Goal: Task Accomplishment & Management: Manage account settings

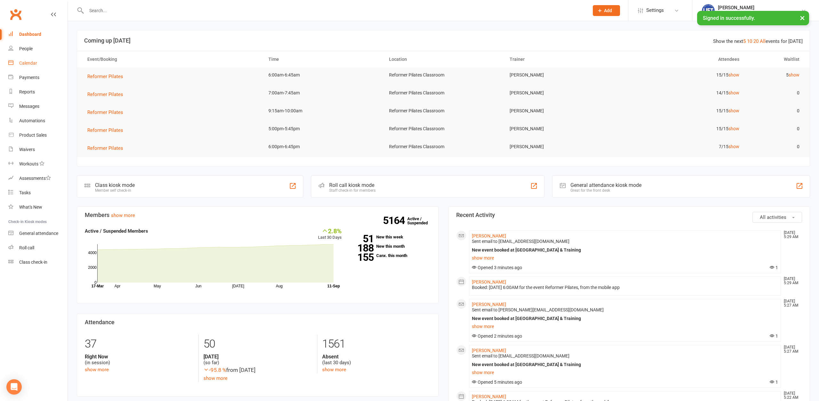
click at [29, 61] on div "Calendar" at bounding box center [28, 62] width 18 height 5
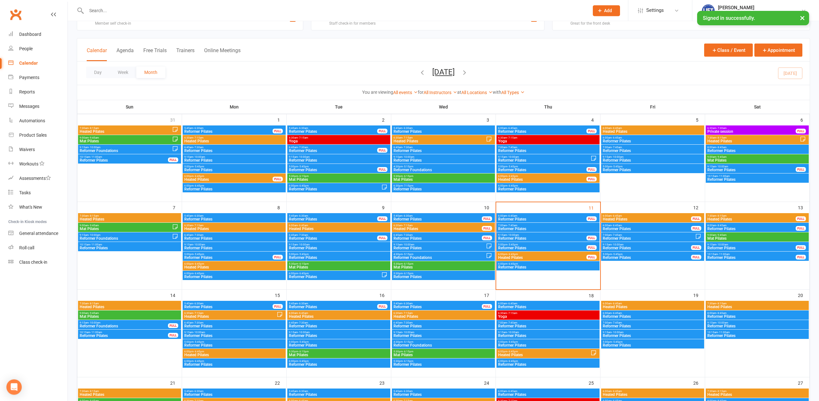
scroll to position [33, 0]
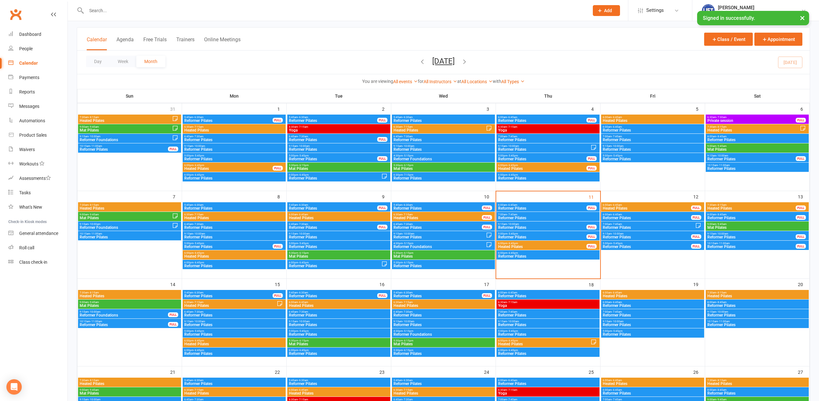
click at [548, 206] on span "6:00am - 6:45am" at bounding box center [542, 204] width 89 height 3
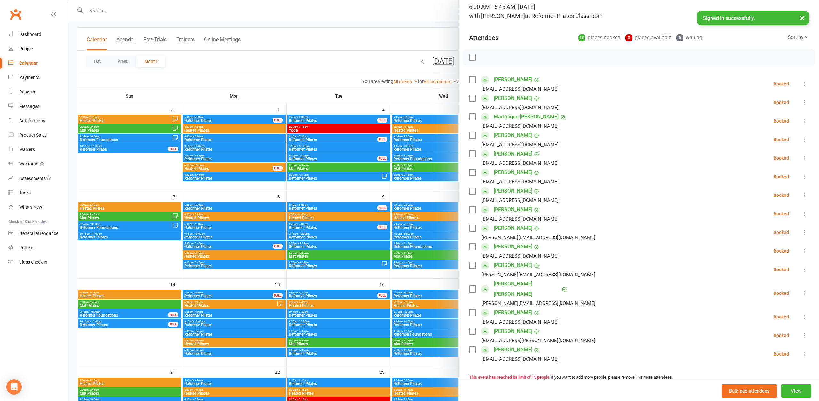
scroll to position [35, 0]
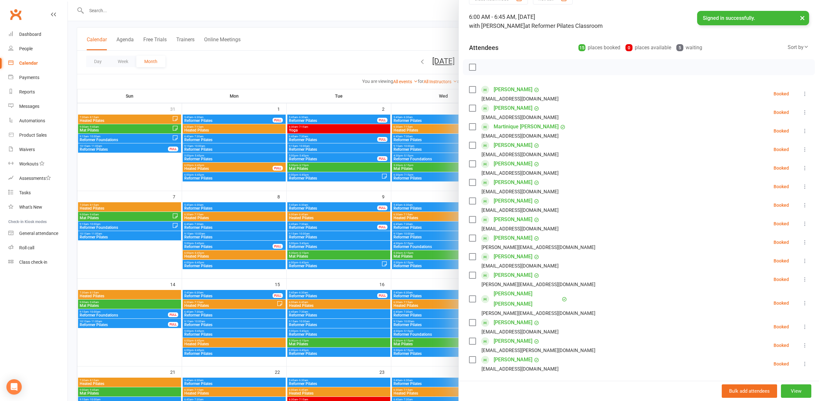
click at [358, 58] on div at bounding box center [443, 200] width 751 height 401
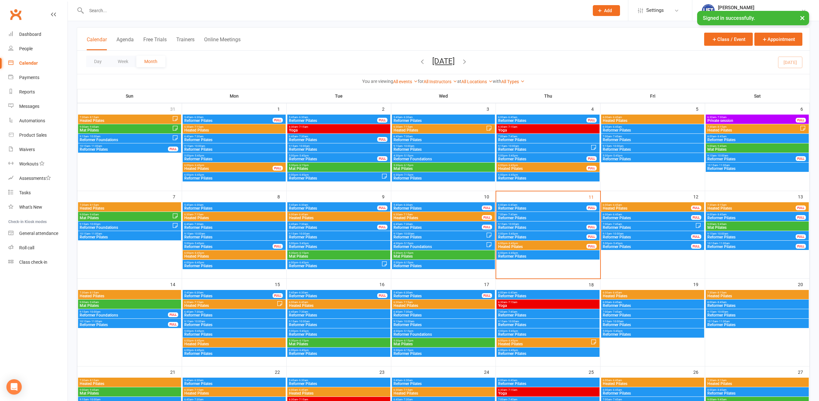
click at [542, 205] on span "6:00am - 6:45am" at bounding box center [542, 204] width 89 height 3
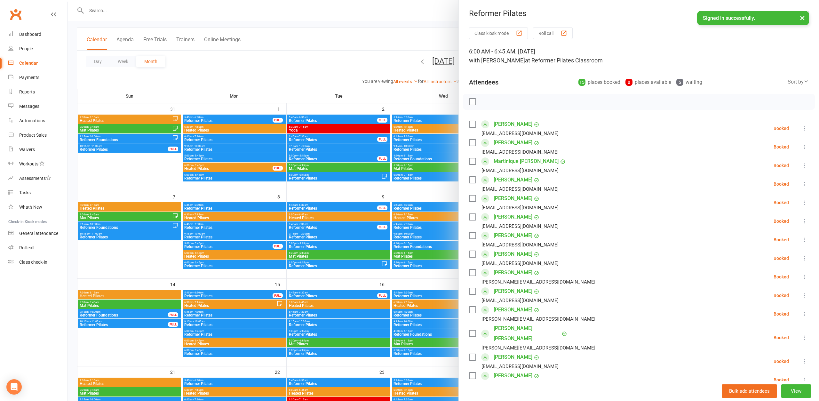
click at [804, 315] on icon at bounding box center [804, 314] width 6 height 6
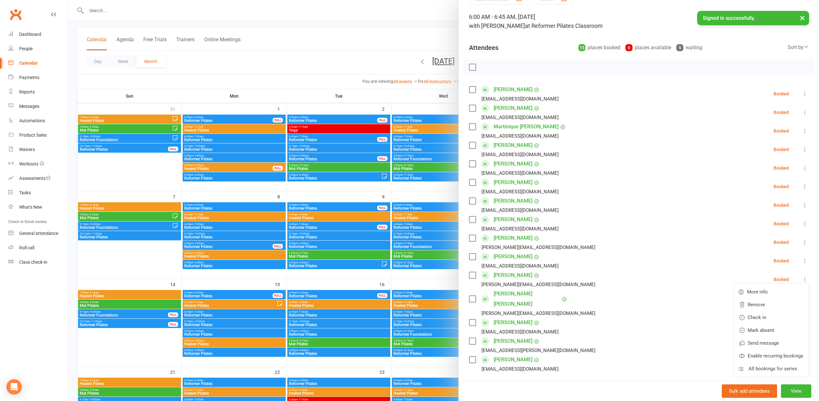
click at [804, 279] on icon at bounding box center [804, 279] width 6 height 6
click at [803, 281] on icon at bounding box center [804, 279] width 6 height 6
click at [779, 305] on link "Remove" at bounding box center [770, 304] width 75 height 13
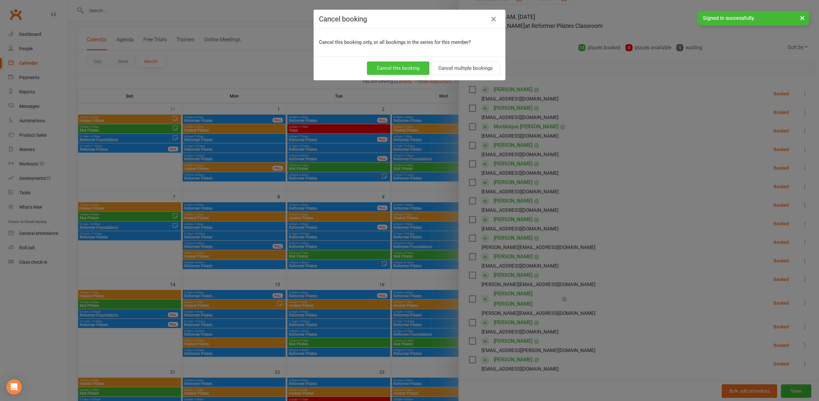
click at [387, 72] on button "Cancel this booking" at bounding box center [398, 67] width 62 height 13
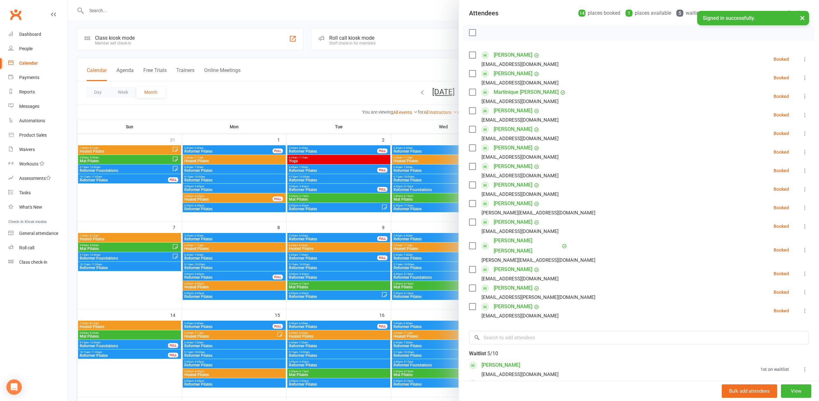
scroll to position [0, 0]
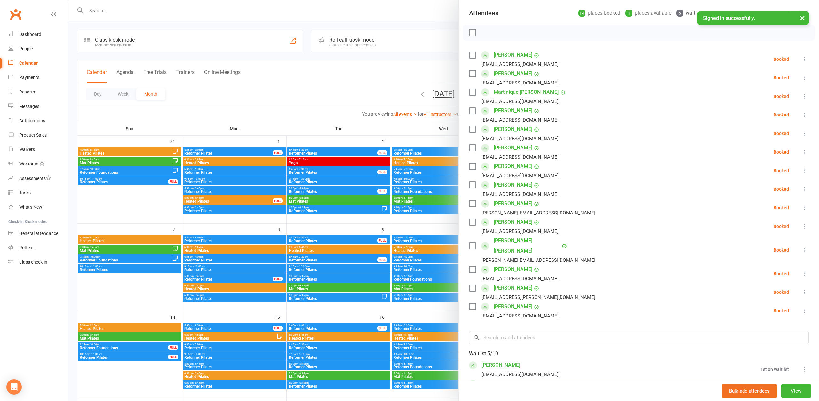
click at [401, 44] on div at bounding box center [443, 200] width 751 height 401
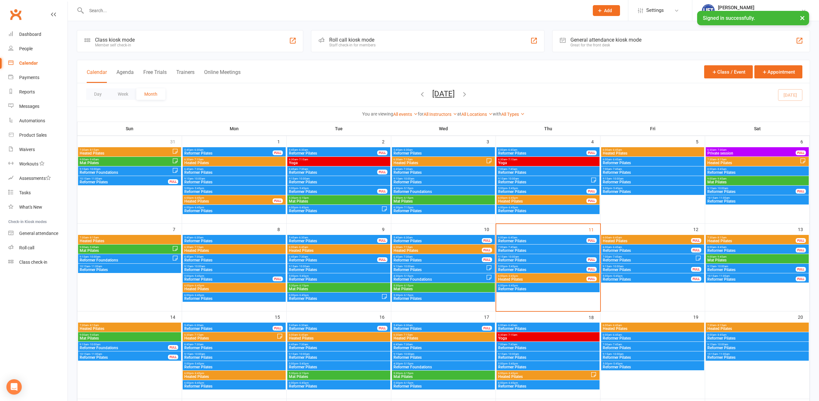
click at [250, 6] on div at bounding box center [331, 10] width 508 height 21
click at [249, 7] on input "text" at bounding box center [334, 10] width 500 height 9
type input "harley"
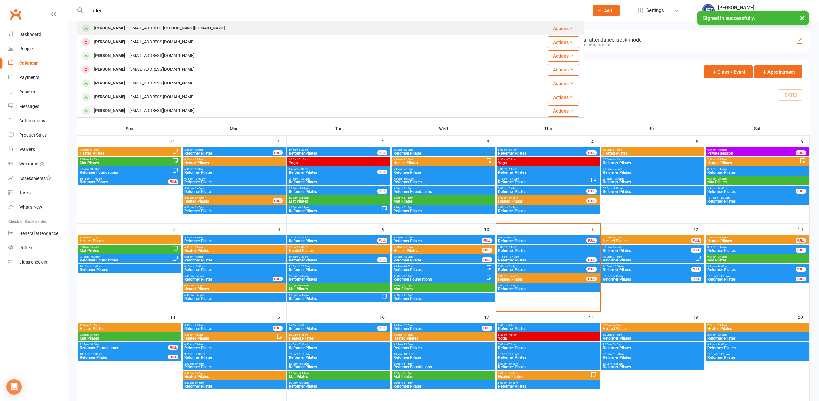
click at [198, 33] on div "Harley Slater harley.slater.92@gmail.com" at bounding box center [288, 28] width 422 height 13
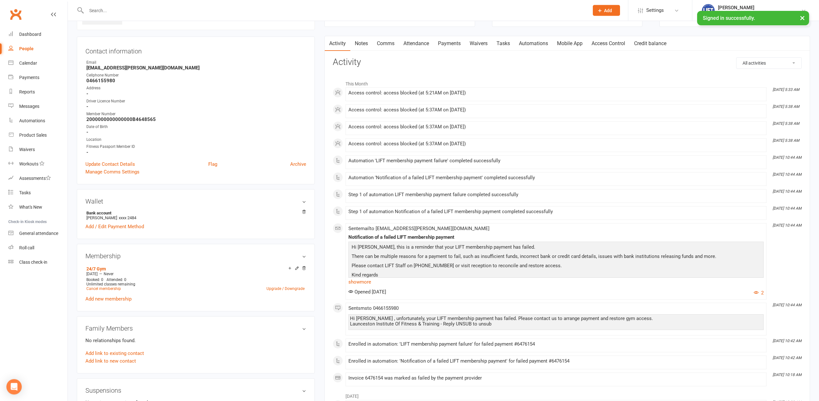
scroll to position [65, 0]
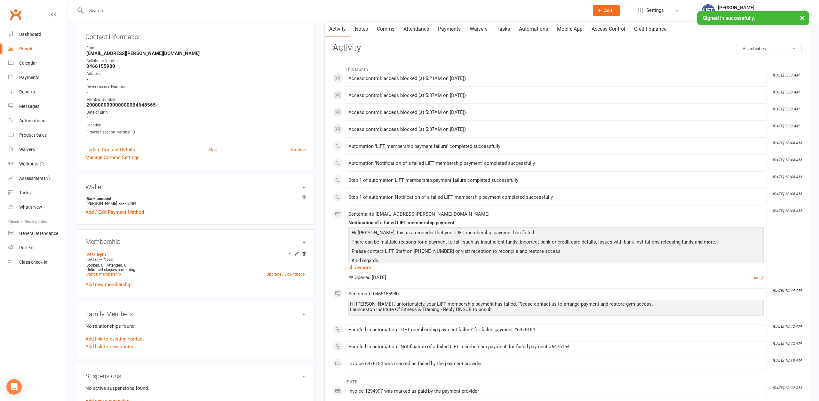
click at [461, 27] on link "Payments" at bounding box center [449, 29] width 32 height 15
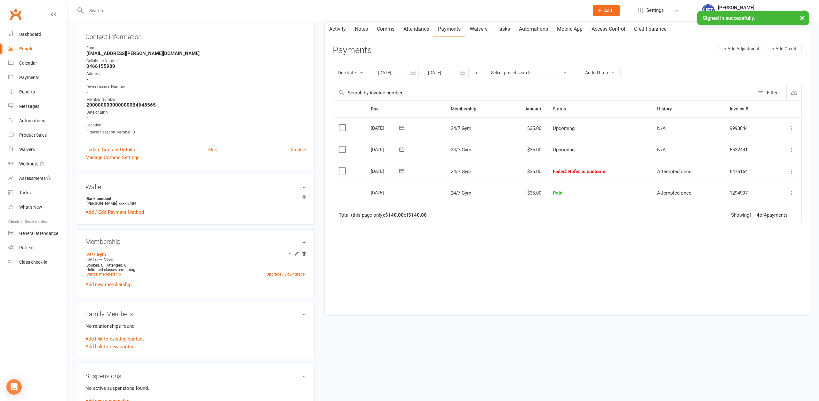
click at [400, 71] on div at bounding box center [396, 73] width 45 height 12
click at [386, 89] on icon "button" at bounding box center [384, 87] width 4 height 5
click at [421, 121] on button "09" at bounding box center [413, 125] width 13 height 12
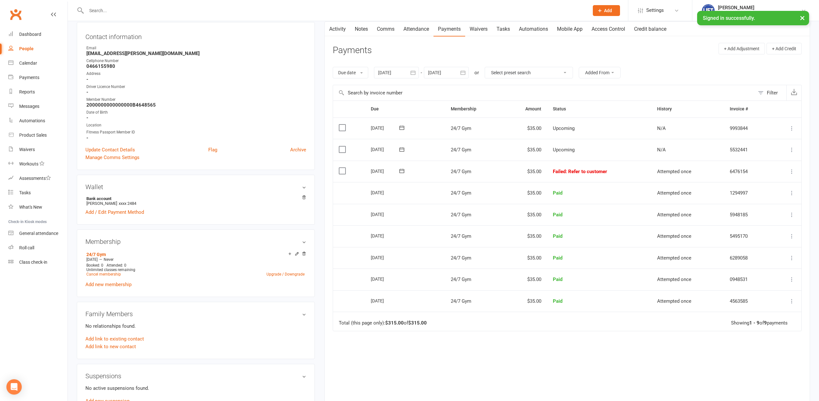
click at [791, 171] on icon at bounding box center [791, 171] width 6 height 6
click at [770, 195] on link "Mark as Paid (POS)" at bounding box center [763, 196] width 63 height 13
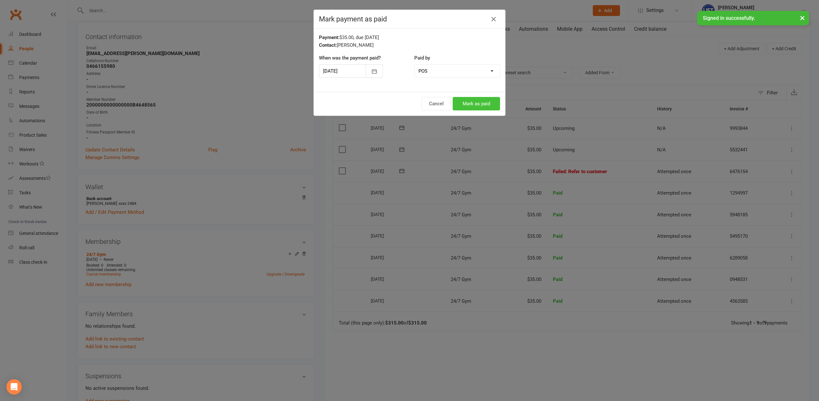
click at [476, 106] on button "Mark as paid" at bounding box center [476, 103] width 47 height 13
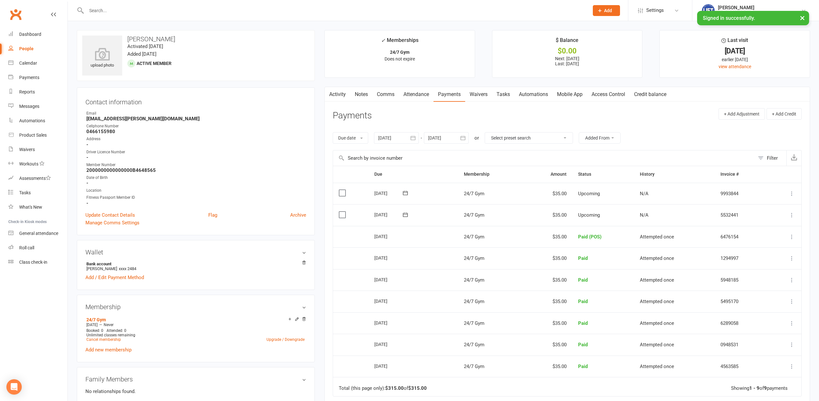
click at [607, 92] on link "Access Control" at bounding box center [608, 94] width 43 height 15
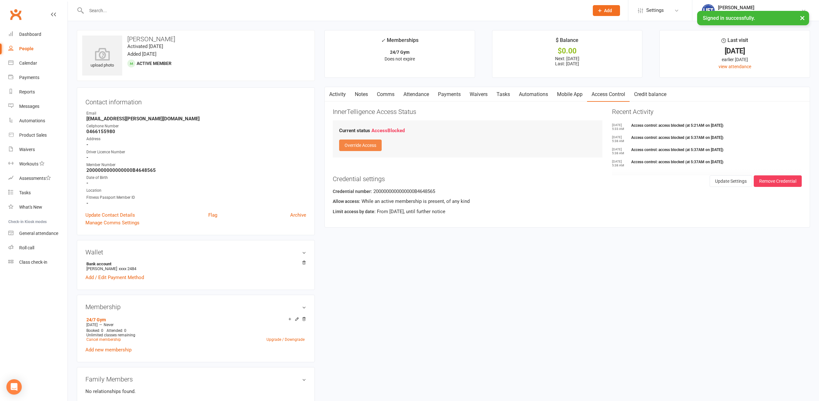
click at [369, 144] on button "Override Access" at bounding box center [360, 145] width 43 height 12
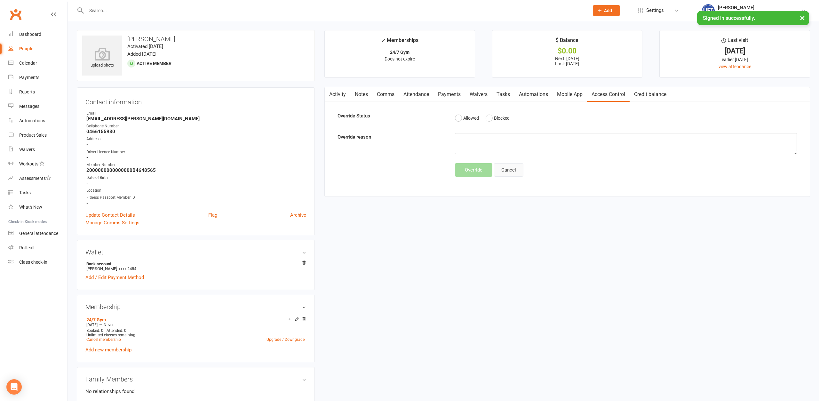
click at [505, 171] on button "Cancel" at bounding box center [508, 169] width 29 height 13
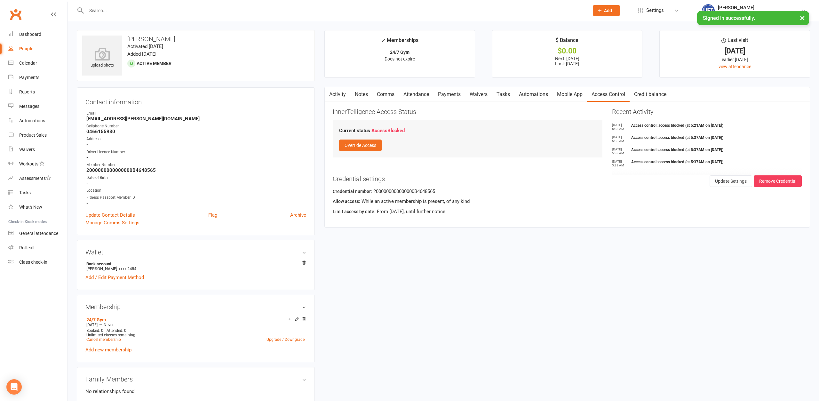
click at [331, 97] on button "button" at bounding box center [329, 94] width 8 height 14
click at [332, 95] on button "button" at bounding box center [329, 94] width 8 height 14
click at [533, 98] on link "Automations" at bounding box center [533, 94] width 38 height 15
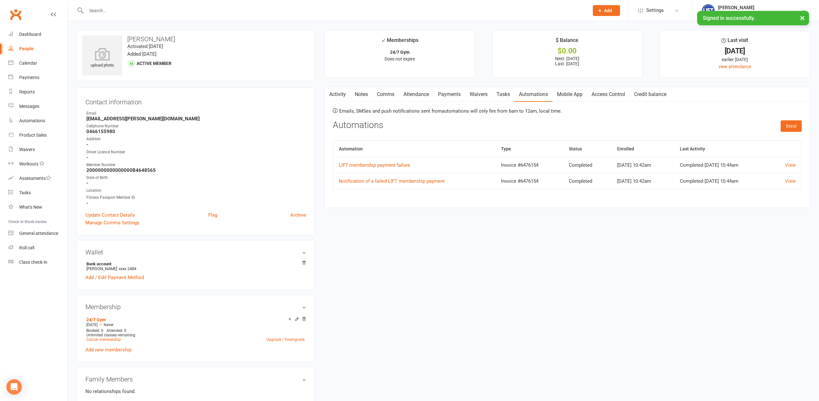
click at [342, 95] on link "Activity" at bounding box center [338, 94] width 26 height 15
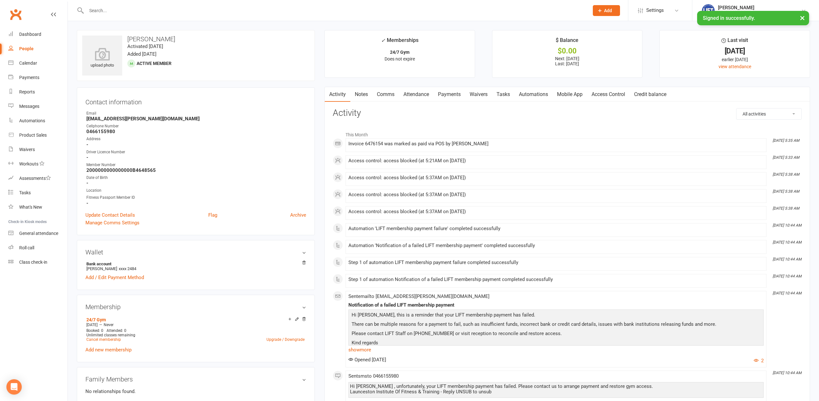
click at [441, 99] on link "Payments" at bounding box center [449, 94] width 32 height 15
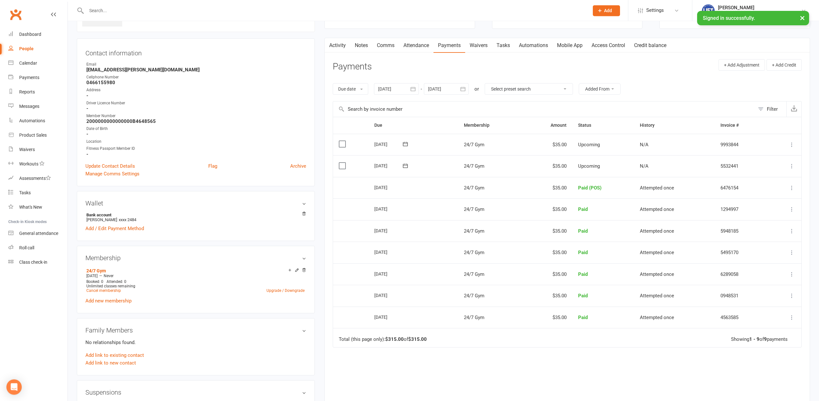
scroll to position [33, 0]
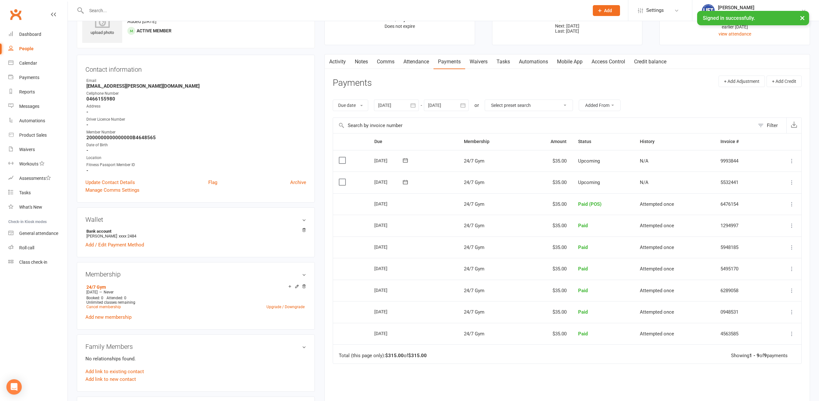
click at [400, 101] on div at bounding box center [396, 105] width 45 height 12
click at [385, 118] on button "button" at bounding box center [384, 121] width 14 height 12
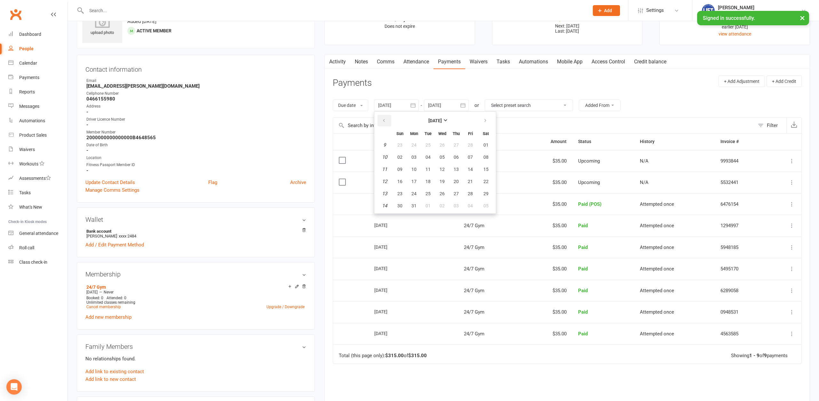
click at [385, 118] on button "button" at bounding box center [384, 121] width 14 height 12
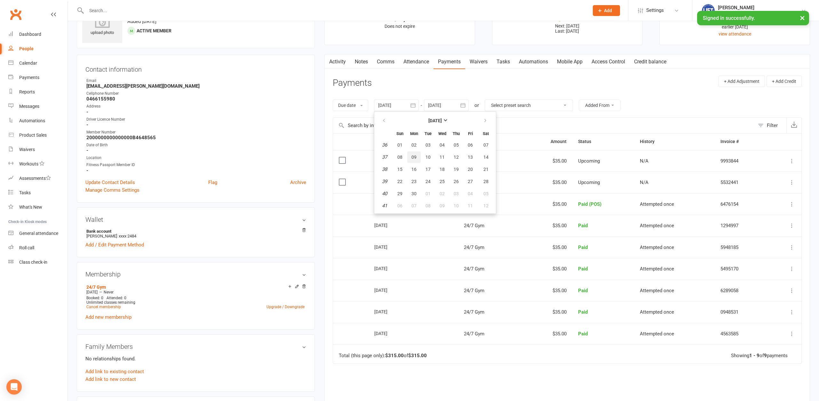
click at [414, 155] on span "09" at bounding box center [413, 156] width 5 height 5
type input "09 Sep 2024"
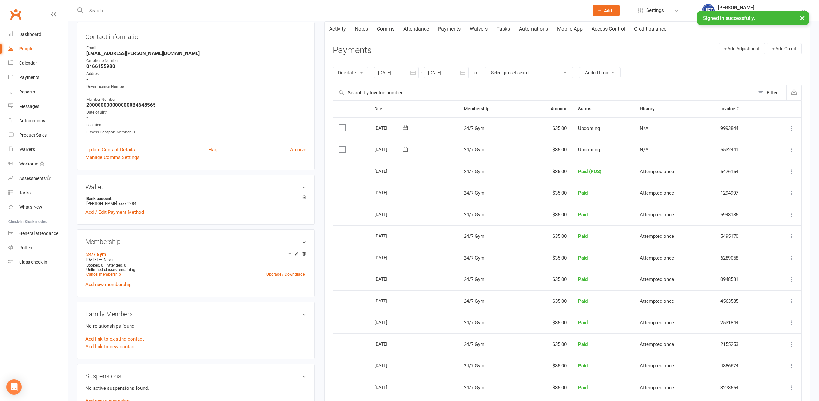
scroll to position [0, 0]
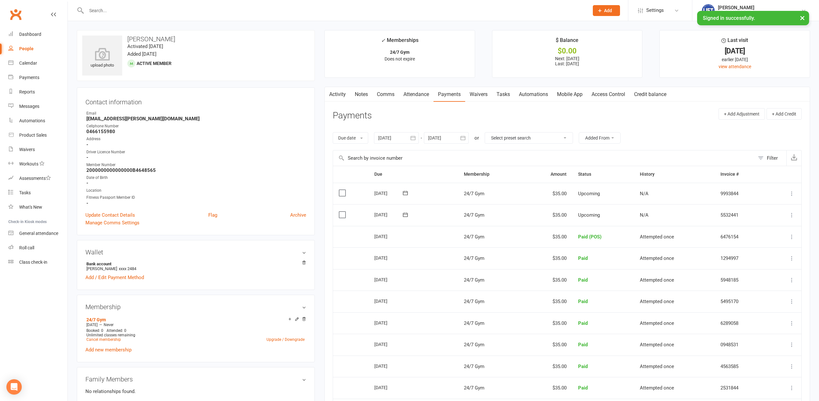
click at [271, 13] on input "text" at bounding box center [334, 10] width 500 height 9
type input "zac cass"
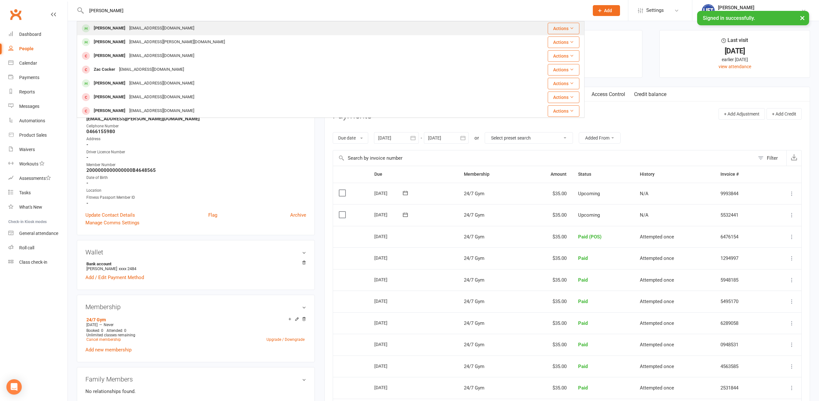
click at [240, 24] on div "Zac Cassidy zacandrewcassidy@gmail.com" at bounding box center [281, 28] width 408 height 13
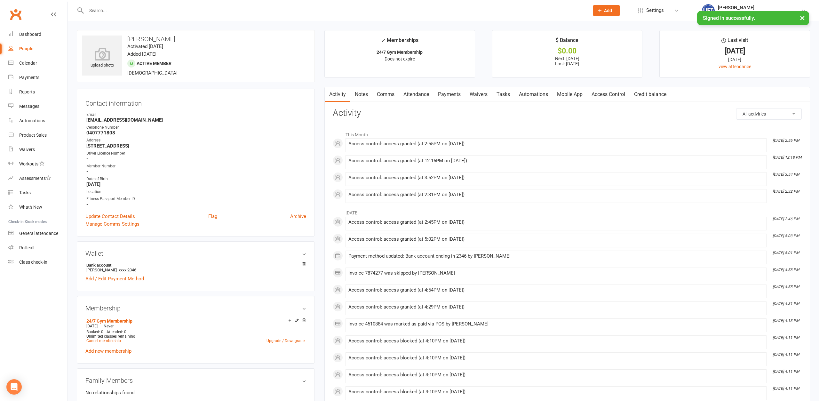
click at [454, 97] on link "Payments" at bounding box center [449, 94] width 32 height 15
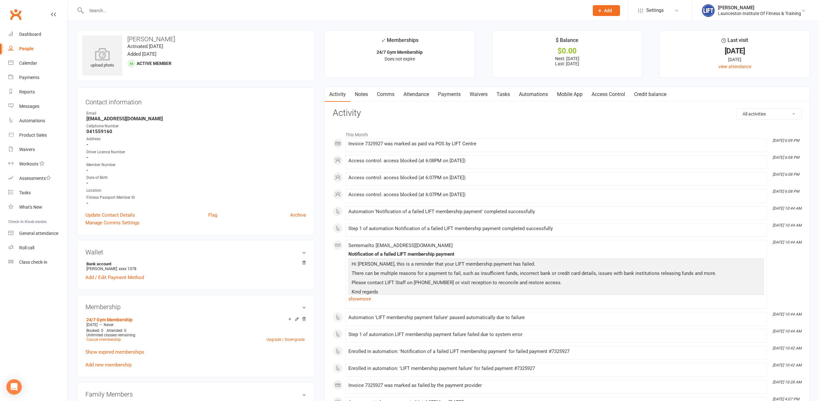
click at [448, 94] on link "Payments" at bounding box center [449, 94] width 32 height 15
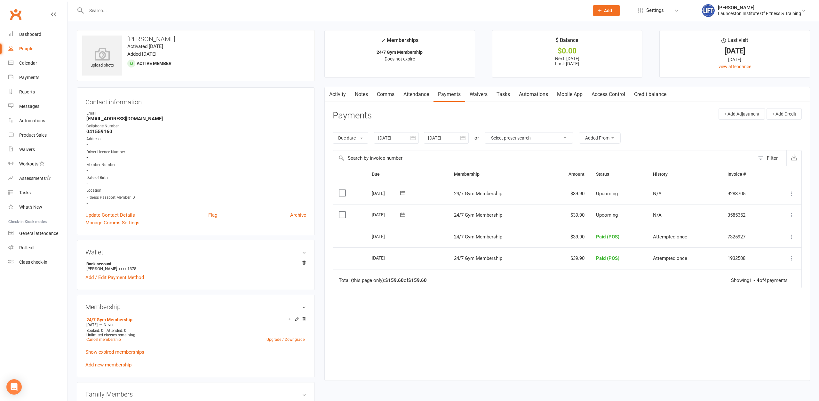
click at [383, 142] on div at bounding box center [396, 138] width 45 height 12
click at [384, 151] on icon "button" at bounding box center [384, 153] width 4 height 5
click at [406, 187] on button "08" at bounding box center [399, 190] width 13 height 12
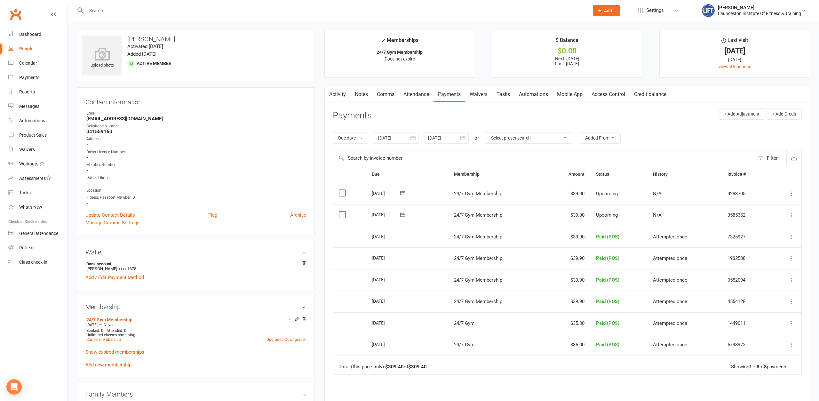
click at [398, 136] on div at bounding box center [396, 138] width 45 height 12
click at [386, 151] on icon "button" at bounding box center [384, 153] width 4 height 5
click at [386, 151] on button "button" at bounding box center [384, 153] width 14 height 12
click at [408, 202] on table "March 2025 Sun Mon Tue Wed Thu Fri Sat 9 23 24 25 26 27 28 01 10 02 03 04 05 06…" at bounding box center [434, 195] width 119 height 99
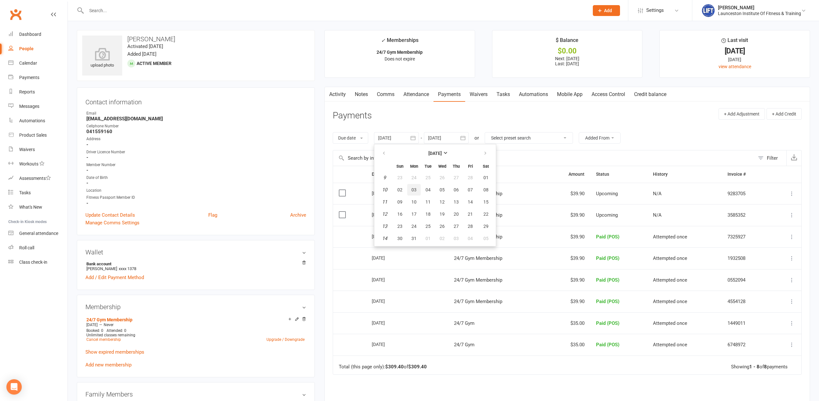
click at [409, 192] on button "03" at bounding box center [413, 190] width 13 height 12
type input "03 Mar 2025"
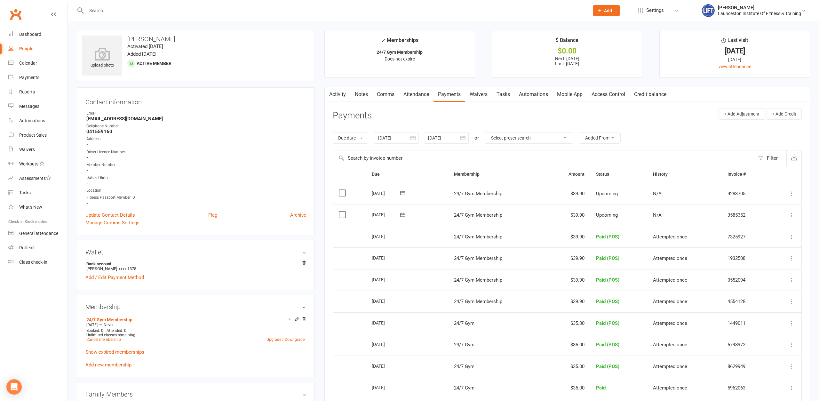
click at [344, 92] on link "Activity" at bounding box center [338, 94] width 26 height 15
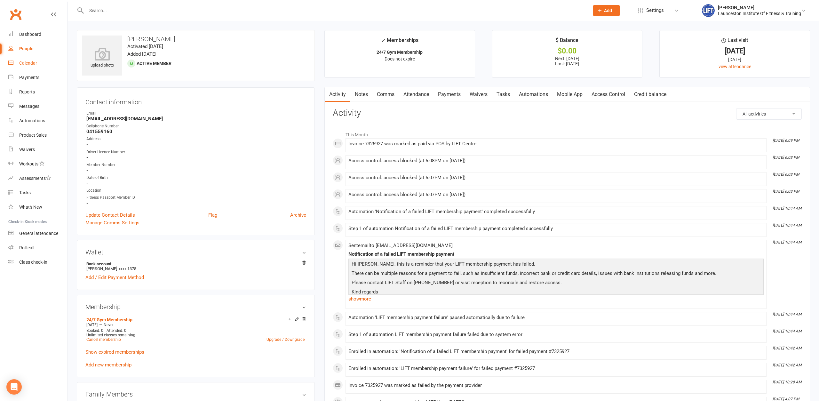
click at [33, 60] on link "Calendar" at bounding box center [37, 63] width 59 height 14
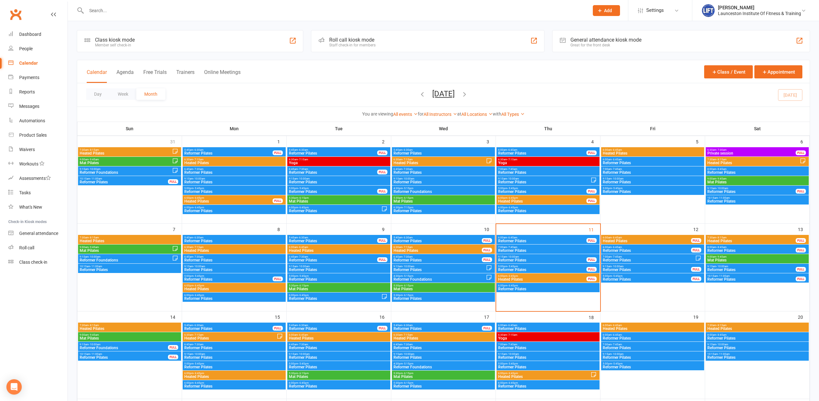
click at [549, 236] on span "6:00am - 6:45am" at bounding box center [542, 237] width 89 height 3
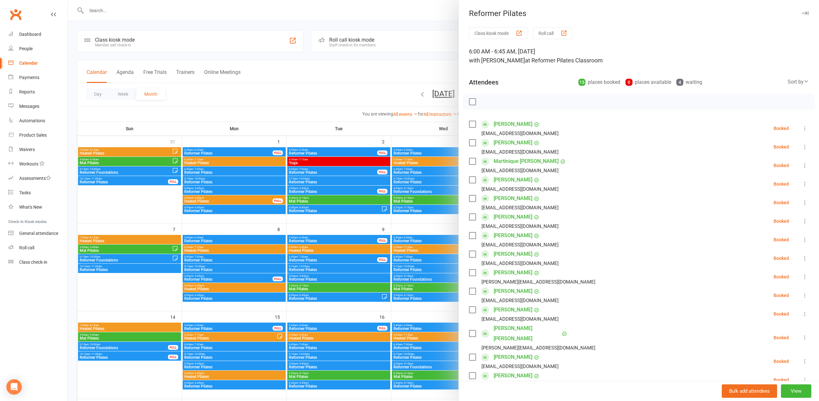
click at [805, 238] on icon at bounding box center [804, 239] width 6 height 6
click at [782, 264] on link "Remove" at bounding box center [770, 264] width 75 height 13
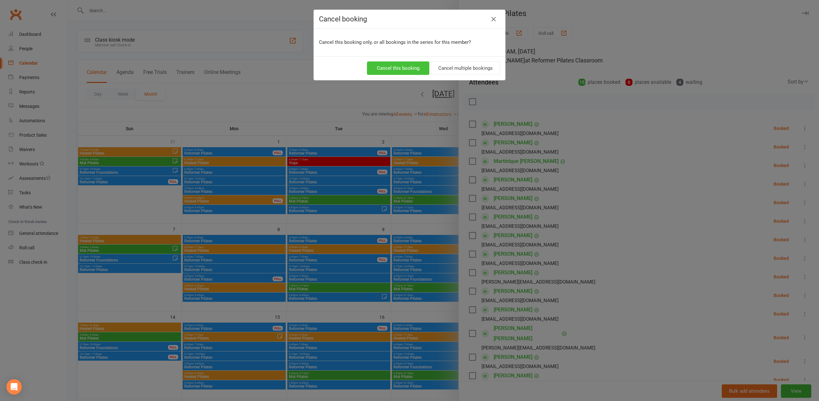
click at [377, 64] on button "Cancel this booking" at bounding box center [398, 67] width 62 height 13
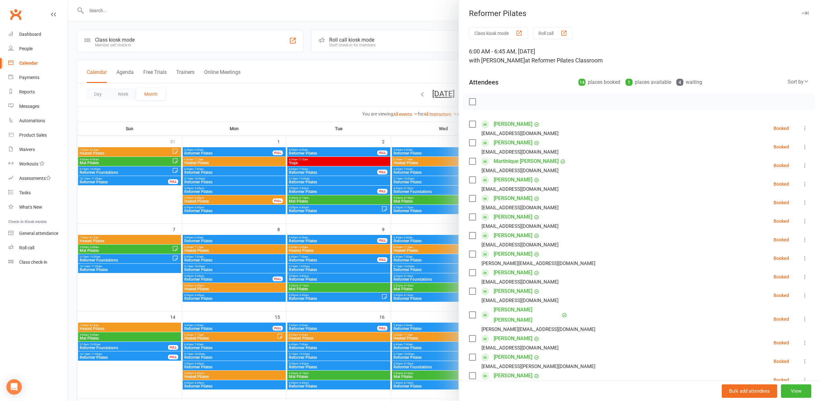
scroll to position [203, 0]
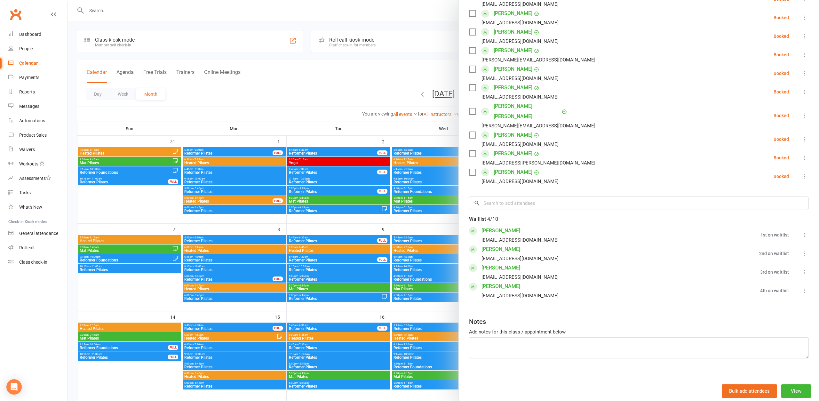
click at [196, 9] on div at bounding box center [443, 200] width 751 height 401
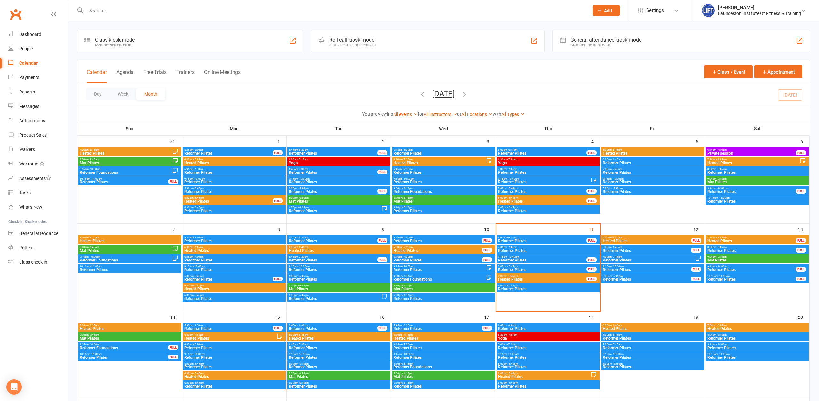
click at [184, 12] on input "text" at bounding box center [334, 10] width 500 height 9
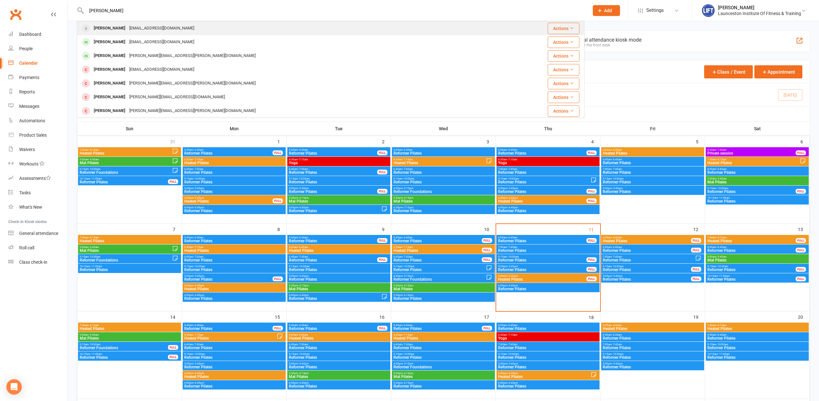
type input "tammy"
click at [176, 30] on div "[EMAIL_ADDRESS][DOMAIN_NAME]" at bounding box center [161, 28] width 69 height 9
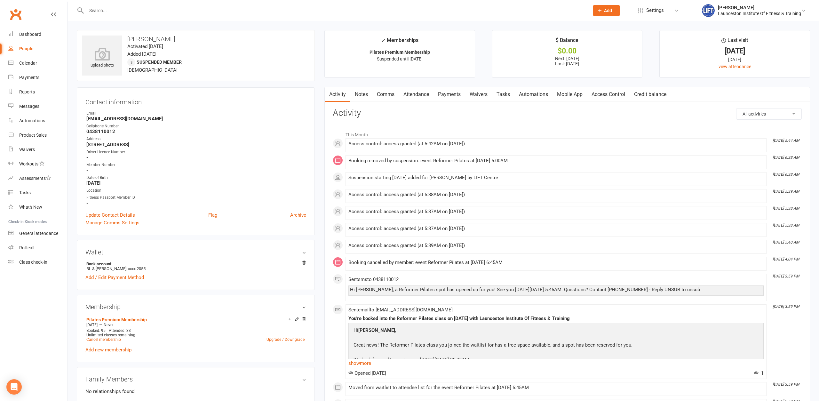
click at [471, 97] on link "Waivers" at bounding box center [478, 94] width 27 height 15
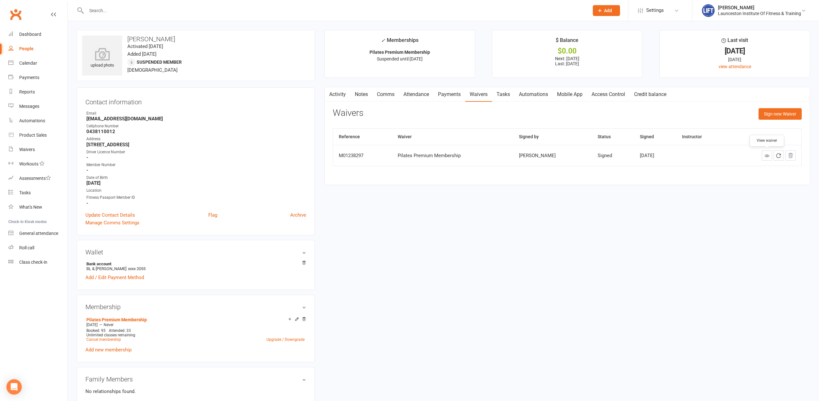
click at [766, 155] on icon at bounding box center [766, 155] width 5 height 5
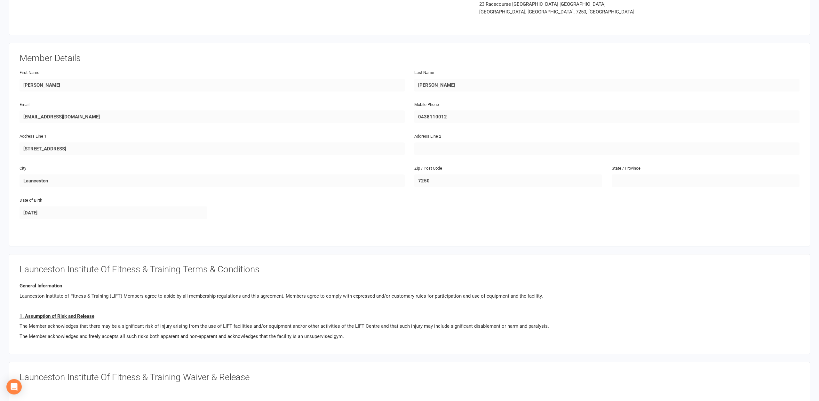
scroll to position [33, 0]
